Goal: Information Seeking & Learning: Learn about a topic

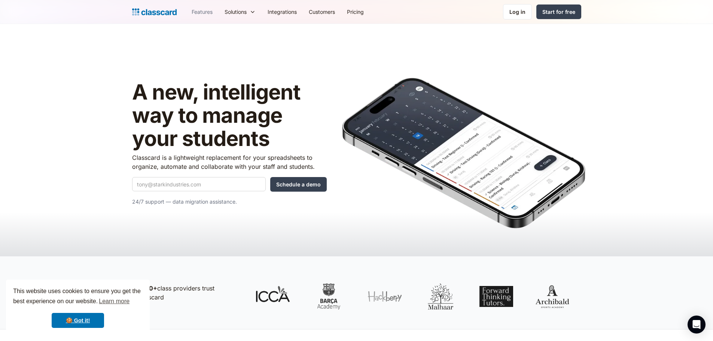
click at [206, 13] on link "Features" at bounding box center [202, 11] width 33 height 17
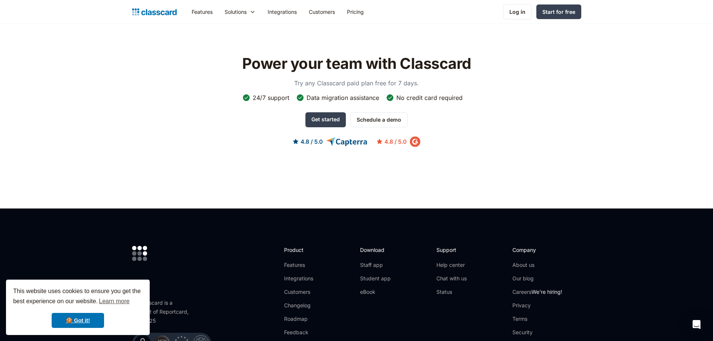
scroll to position [1998, 0]
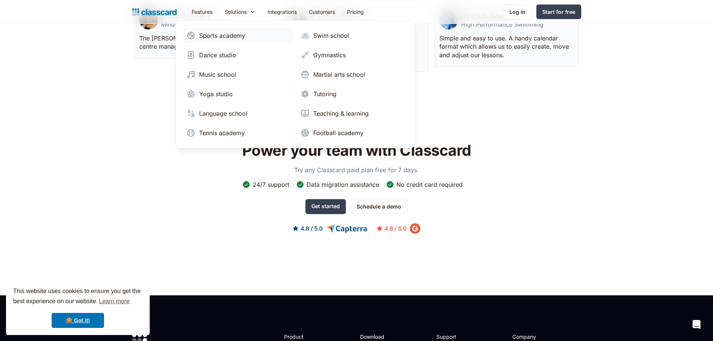
click at [229, 39] on div "Sports academy" at bounding box center [222, 35] width 46 height 9
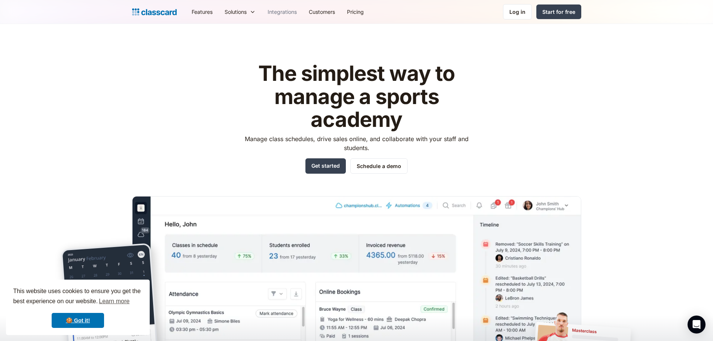
click at [276, 13] on link "Integrations" at bounding box center [282, 11] width 41 height 17
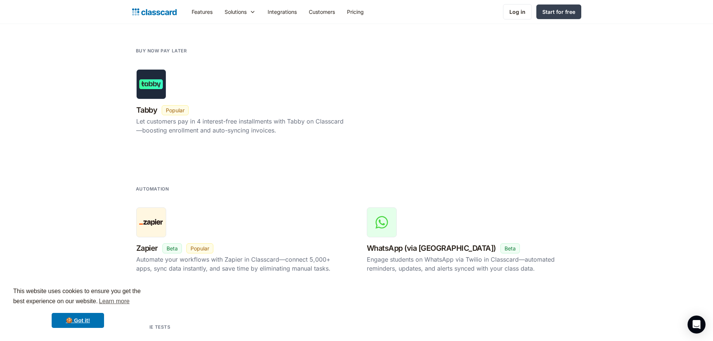
scroll to position [1235, 0]
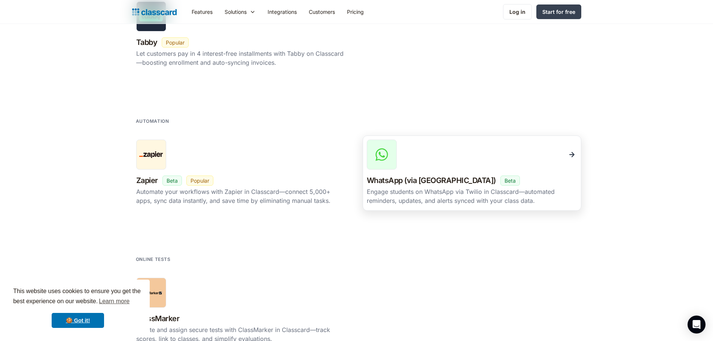
click at [397, 179] on h3 "WhatsApp (via Twilio)" at bounding box center [431, 180] width 129 height 13
